Goal: Transaction & Acquisition: Purchase product/service

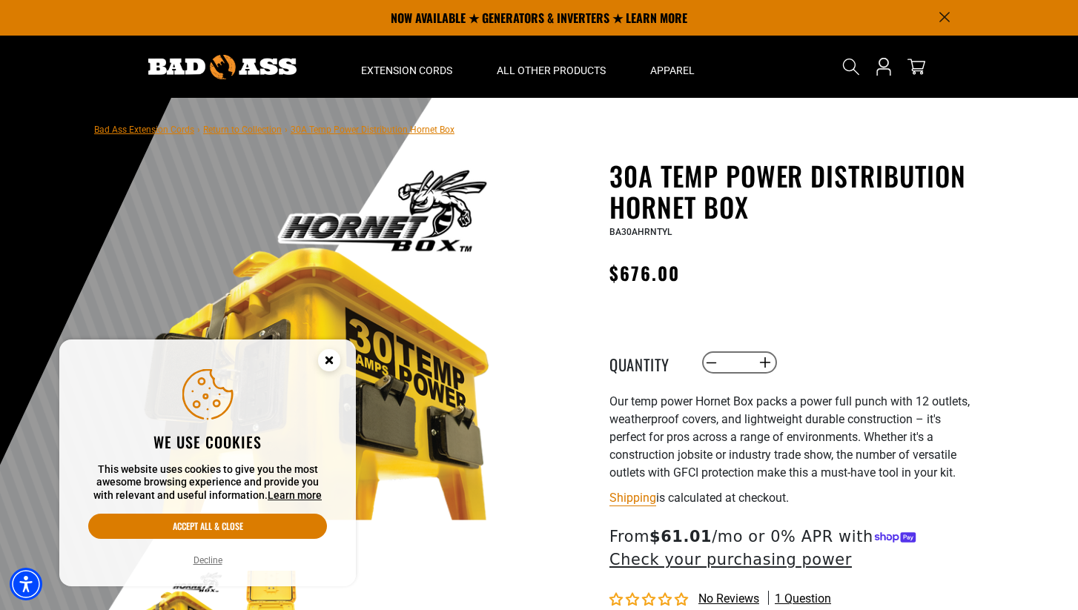
scroll to position [97, 0]
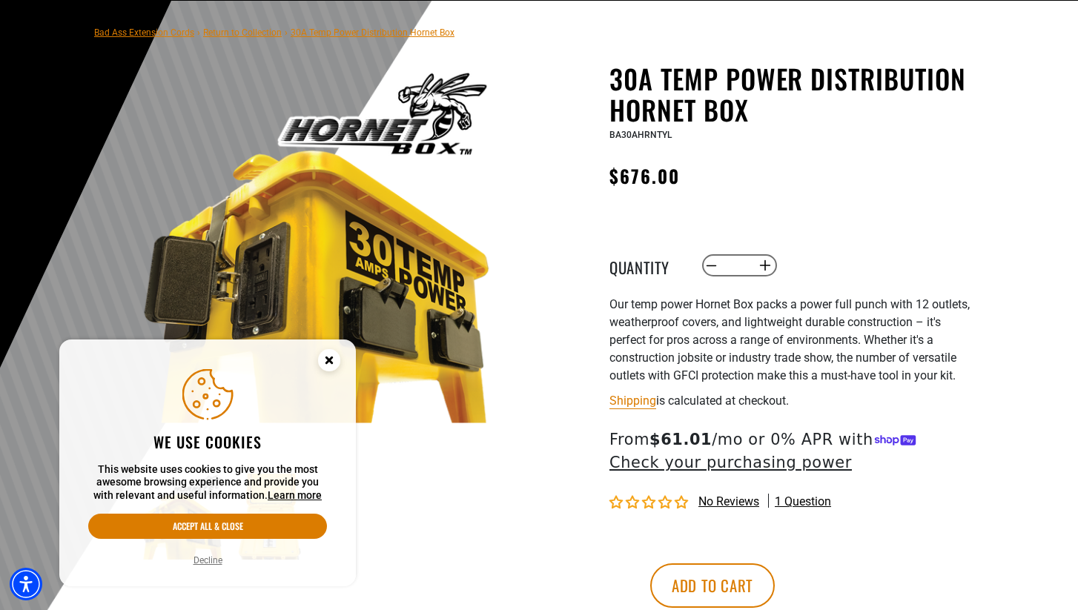
click at [328, 357] on circle "Close this option" at bounding box center [329, 360] width 22 height 22
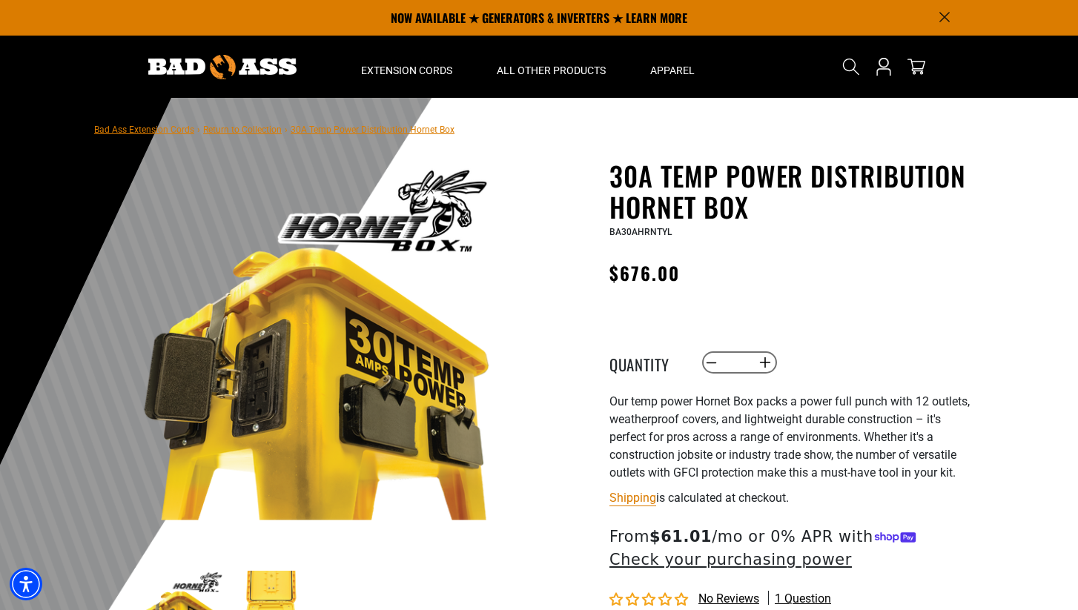
scroll to position [0, 0]
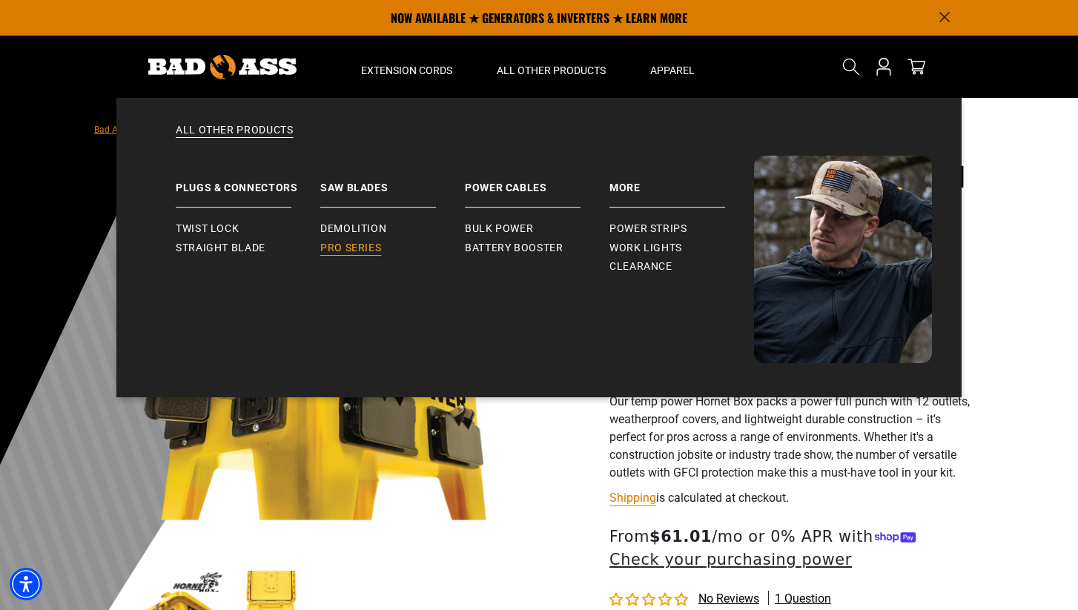
click at [334, 244] on span "Pro Series" at bounding box center [350, 248] width 61 height 13
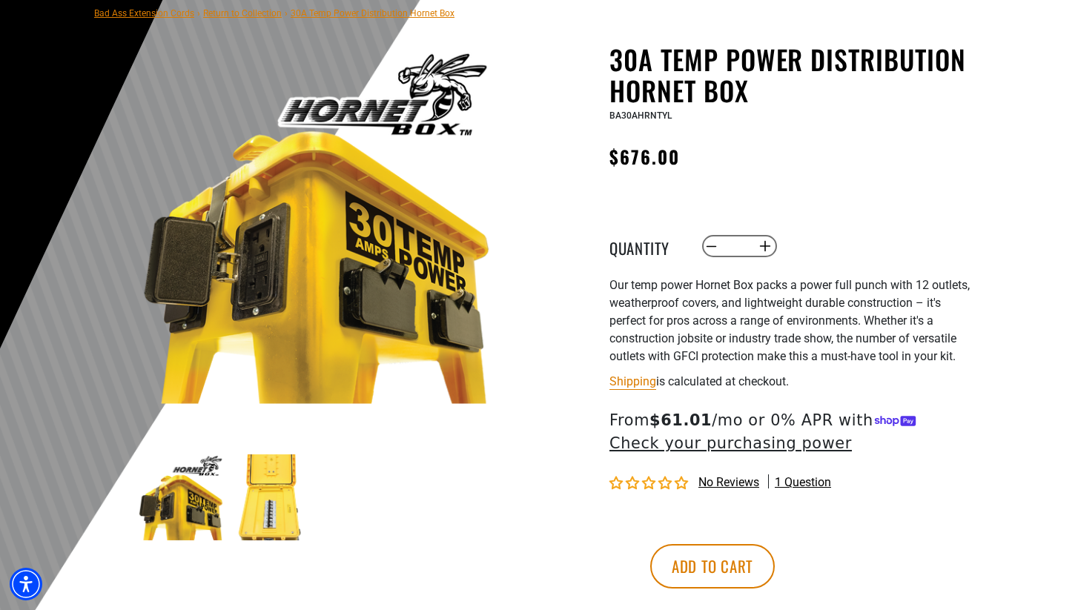
scroll to position [133, 0]
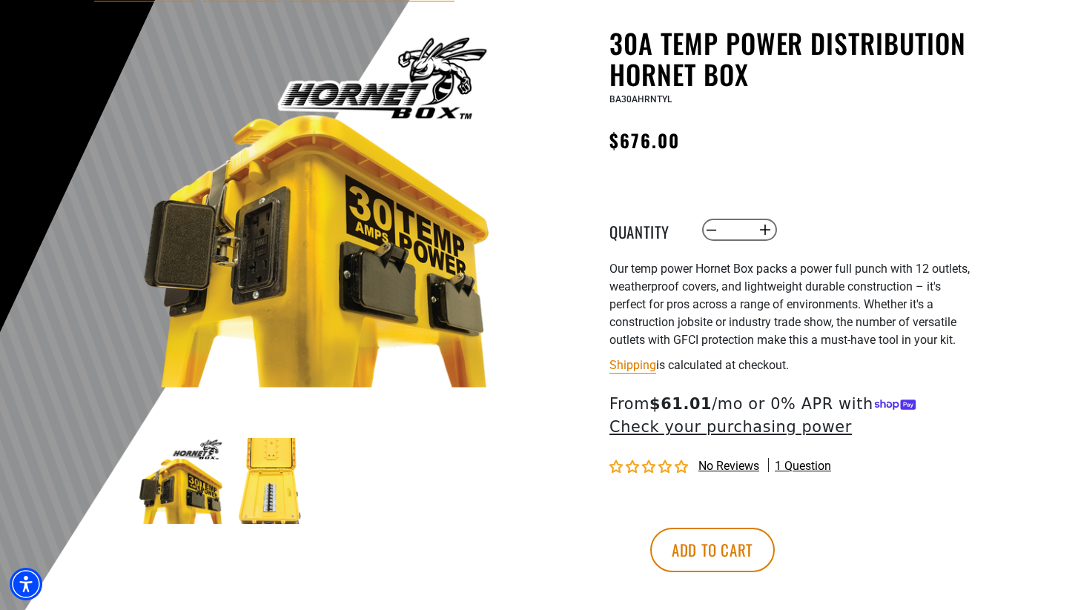
click at [272, 510] on img at bounding box center [271, 481] width 86 height 86
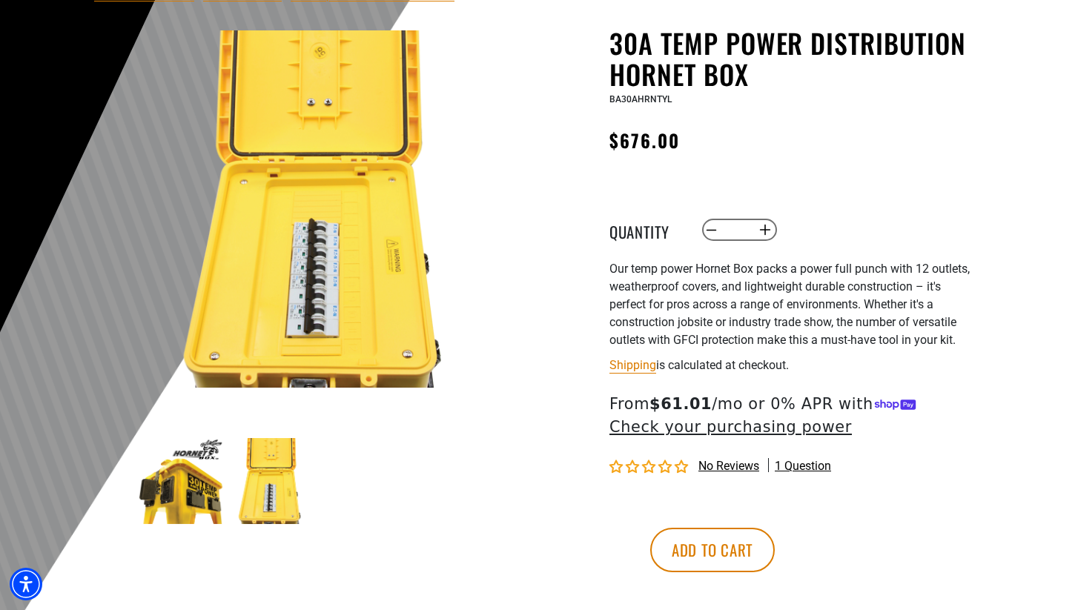
click at [191, 481] on img at bounding box center [181, 481] width 86 height 86
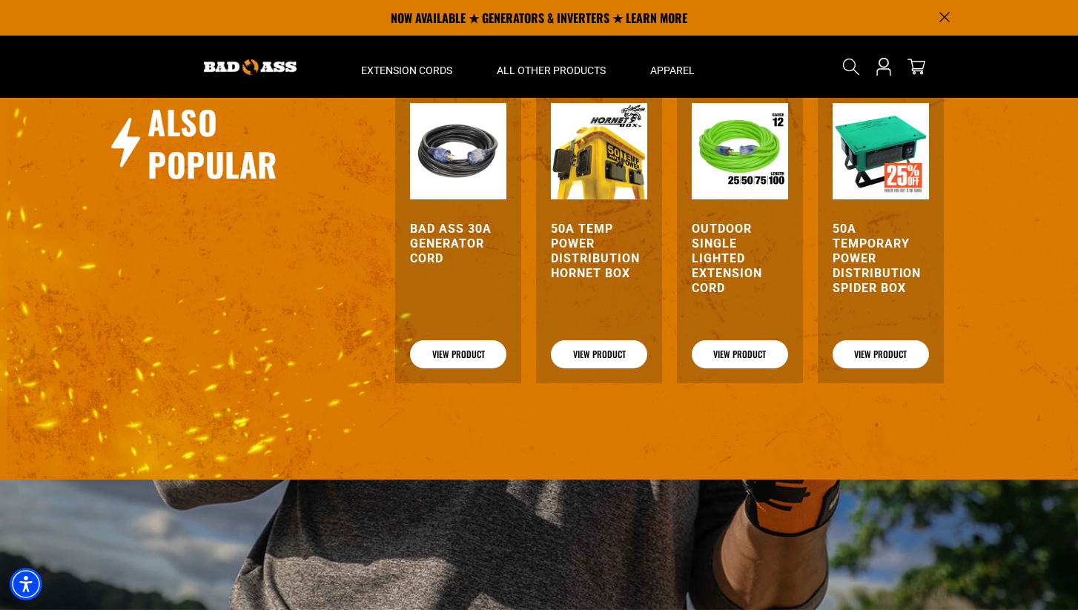
scroll to position [1461, 0]
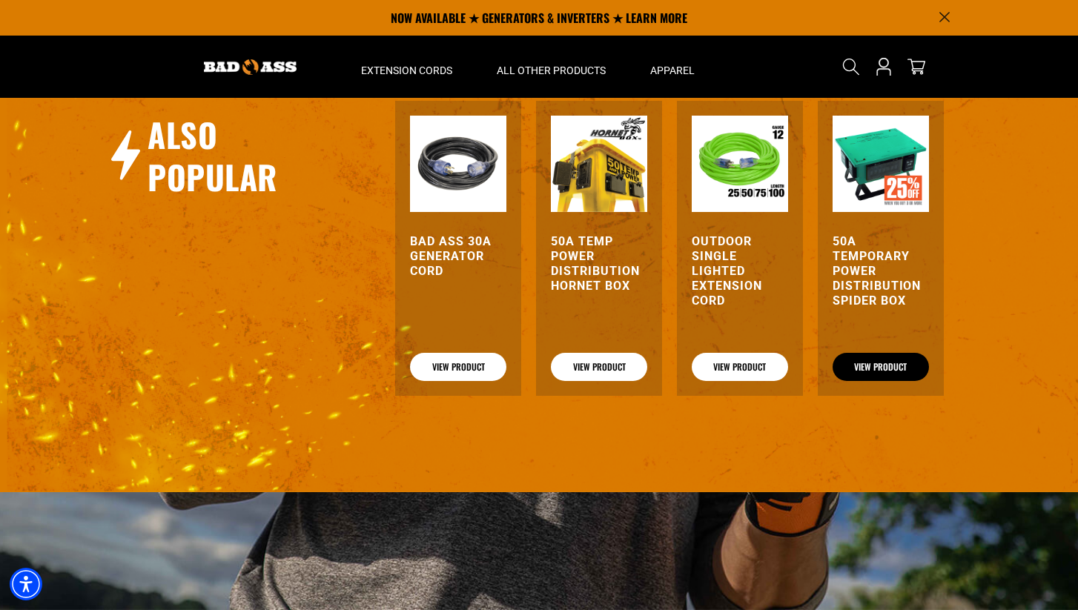
click at [880, 377] on link "View Product" at bounding box center [881, 367] width 96 height 28
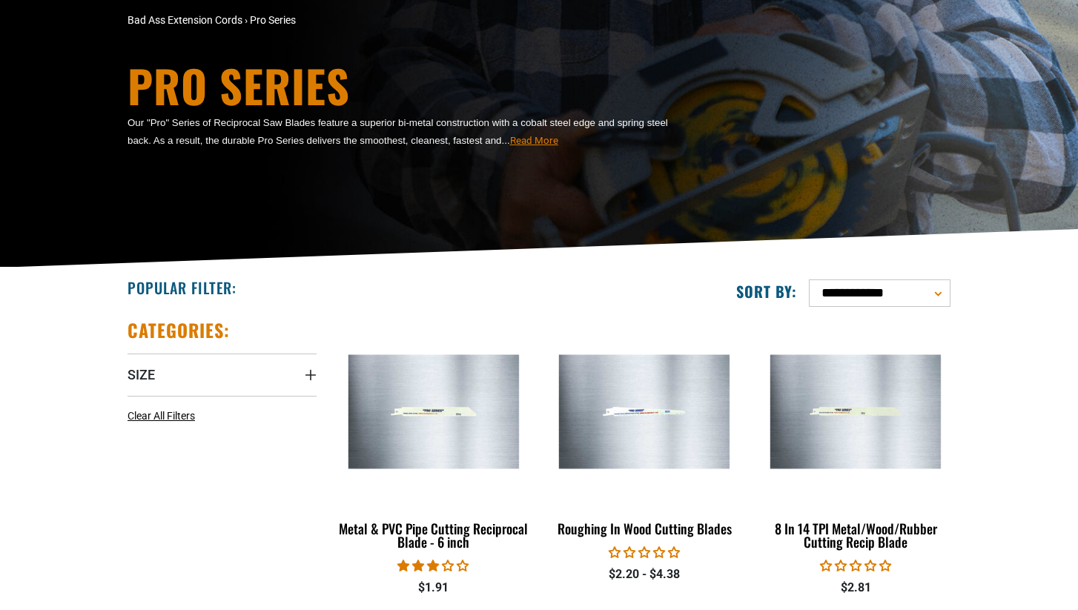
scroll to position [108, 0]
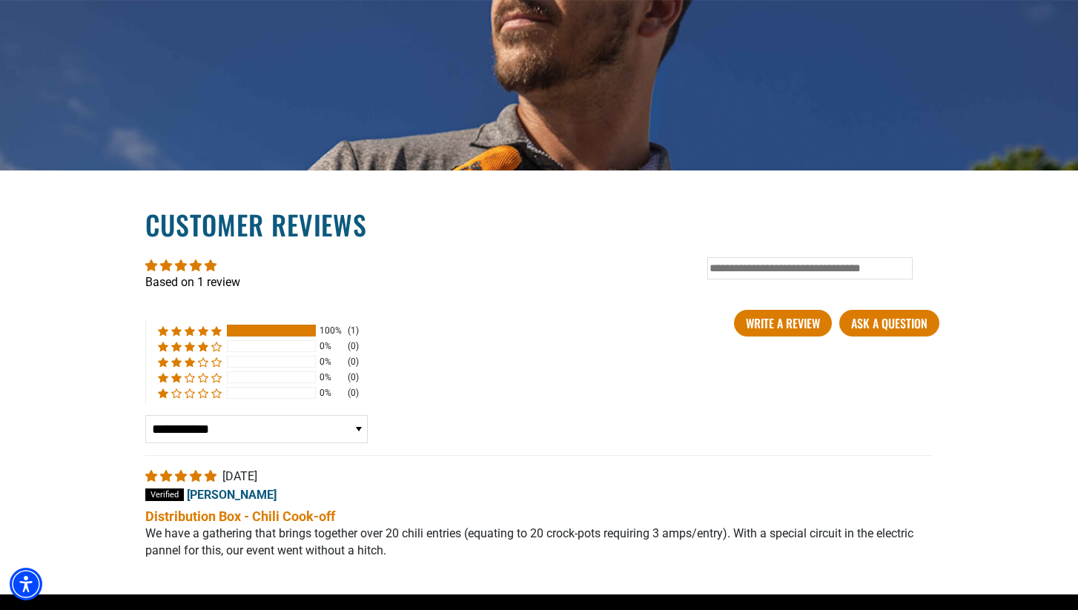
scroll to position [2410, 0]
